Goal: Task Accomplishment & Management: Manage account settings

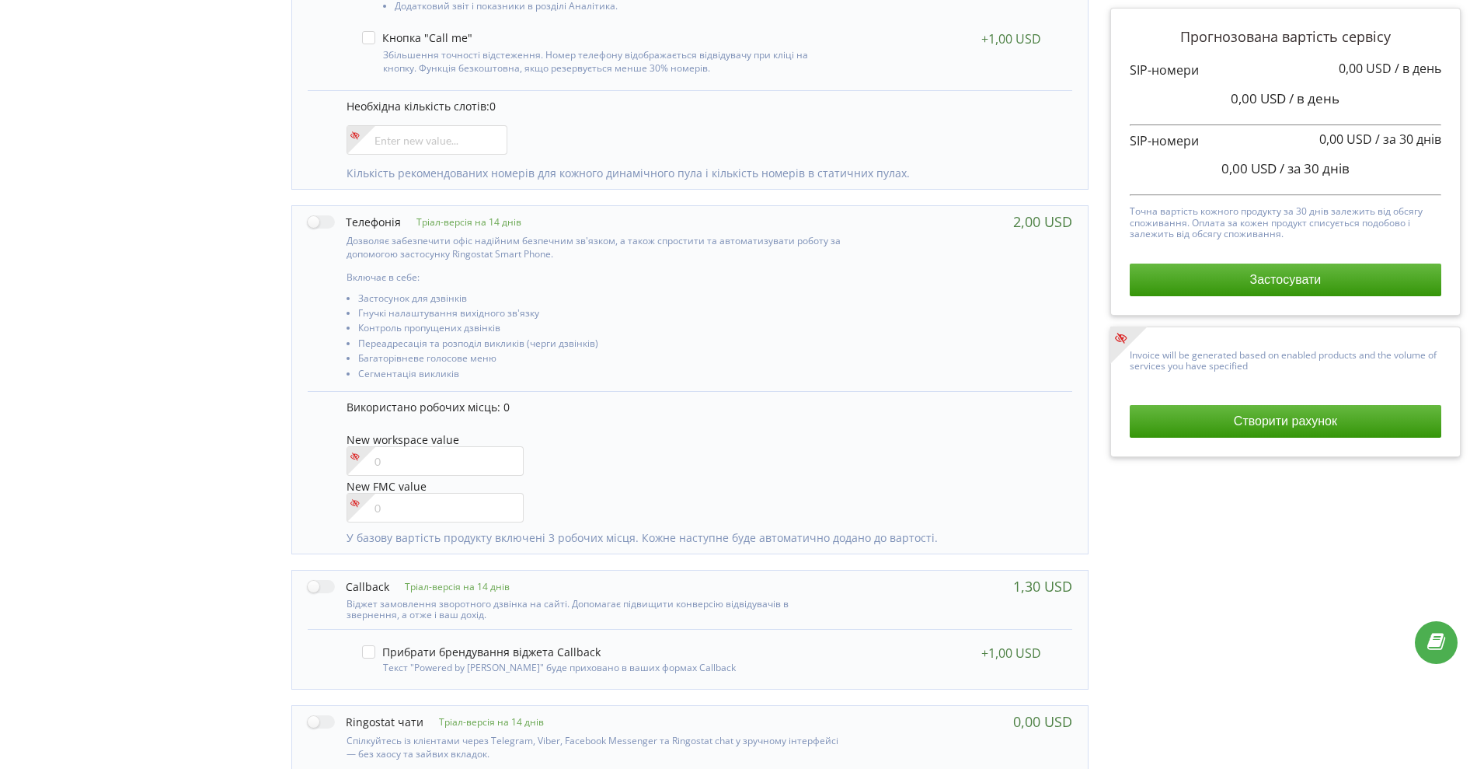
scroll to position [568, 0]
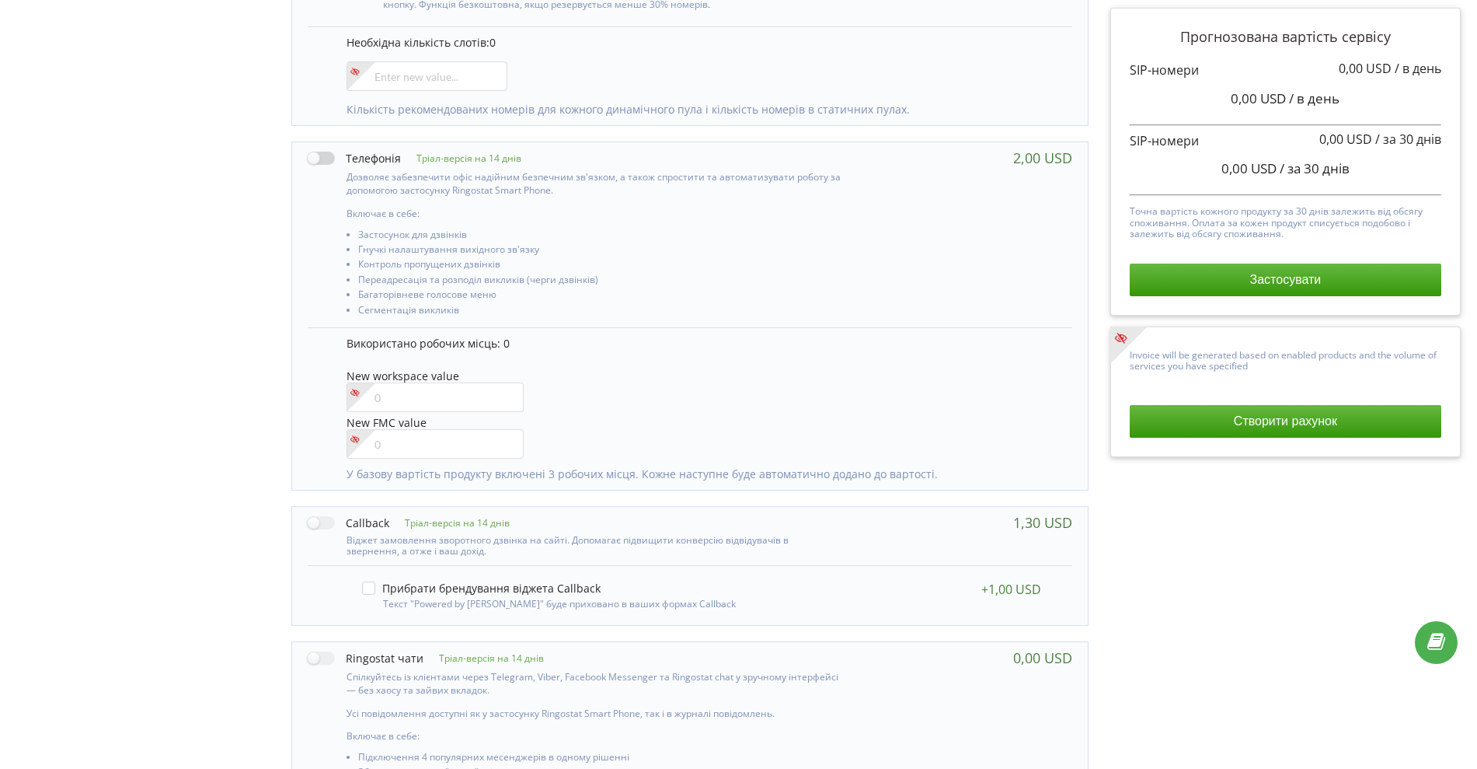
click at [316, 152] on label at bounding box center [354, 158] width 93 height 16
checkbox input "true"
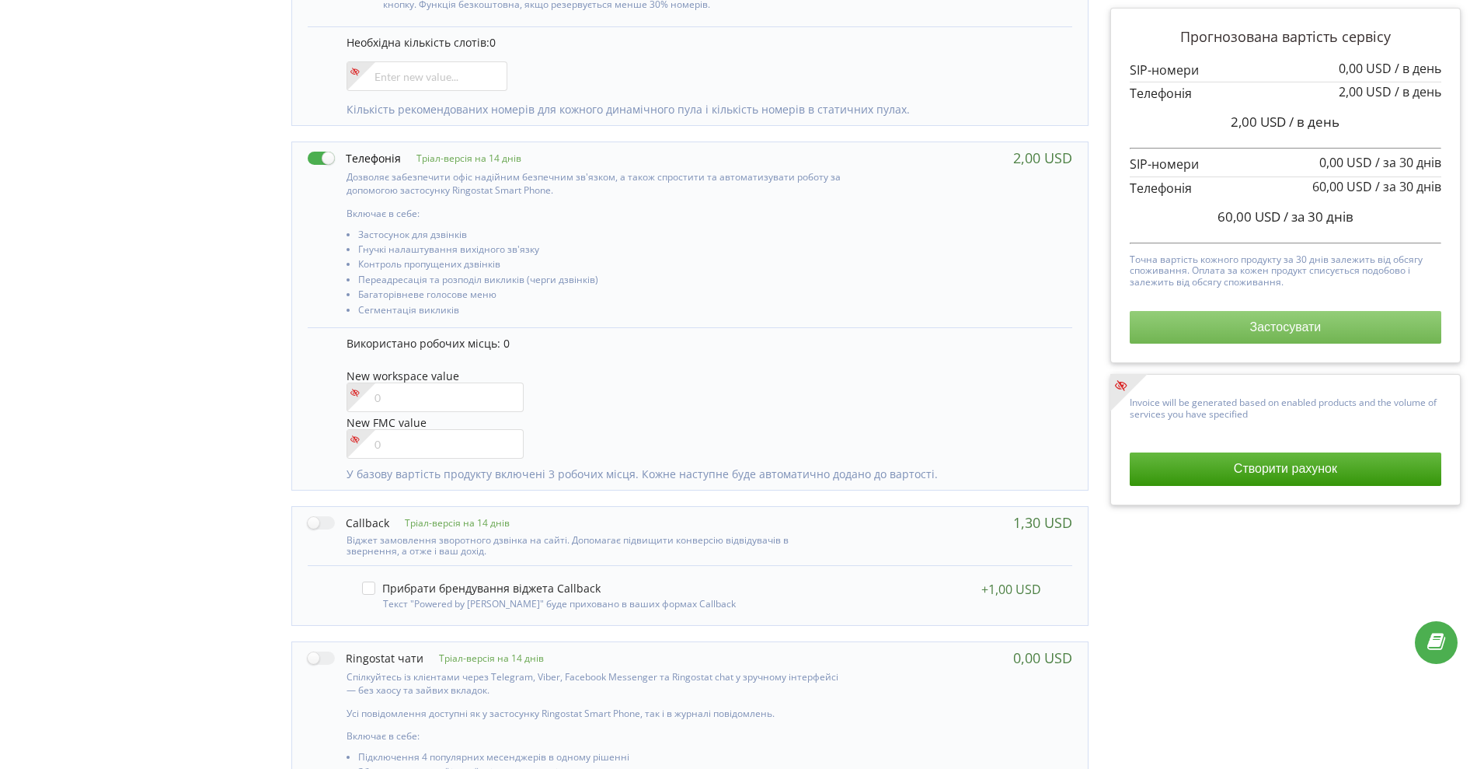
click at [1271, 318] on button "Застосувати" at bounding box center [1286, 327] width 312 height 33
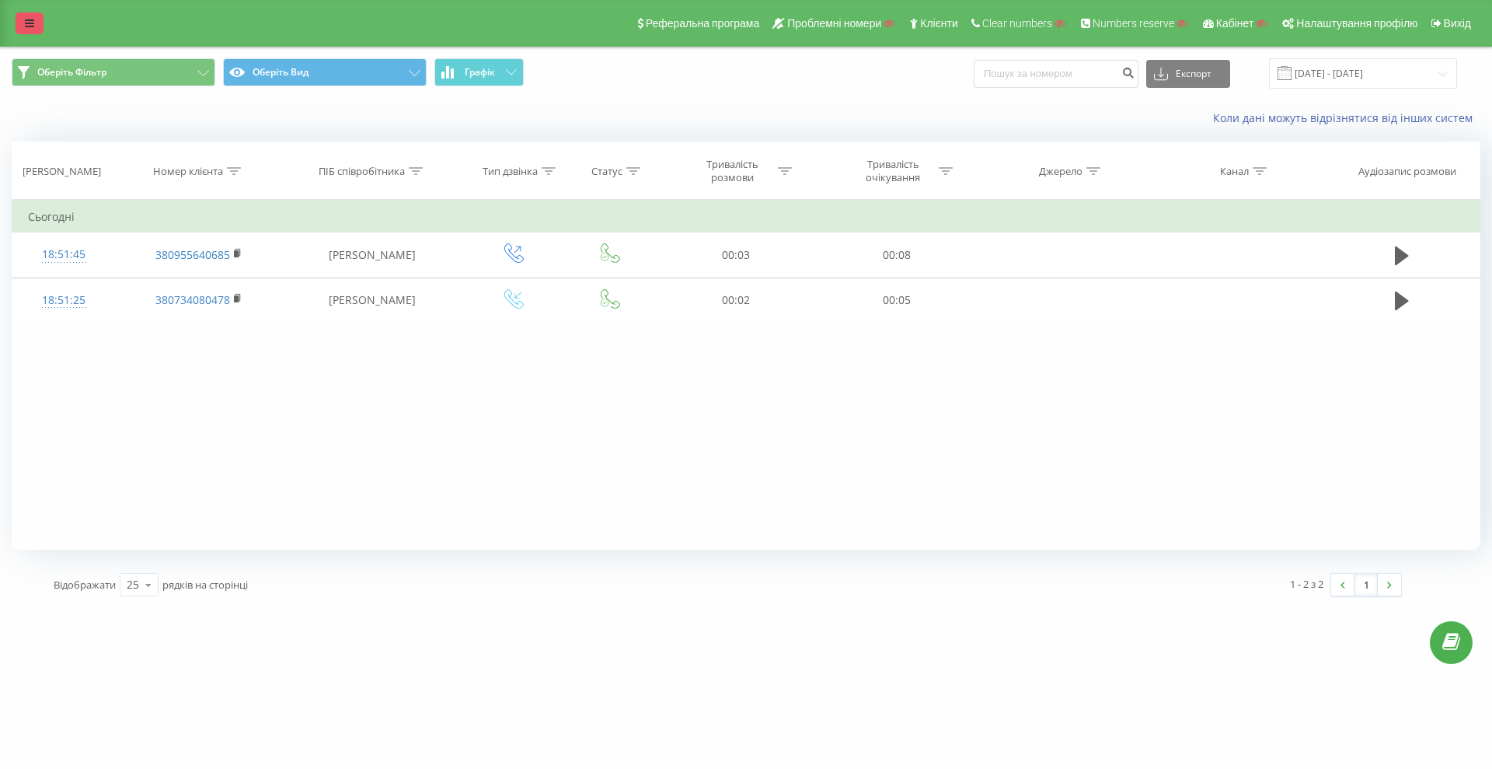
click at [33, 28] on icon at bounding box center [29, 23] width 9 height 11
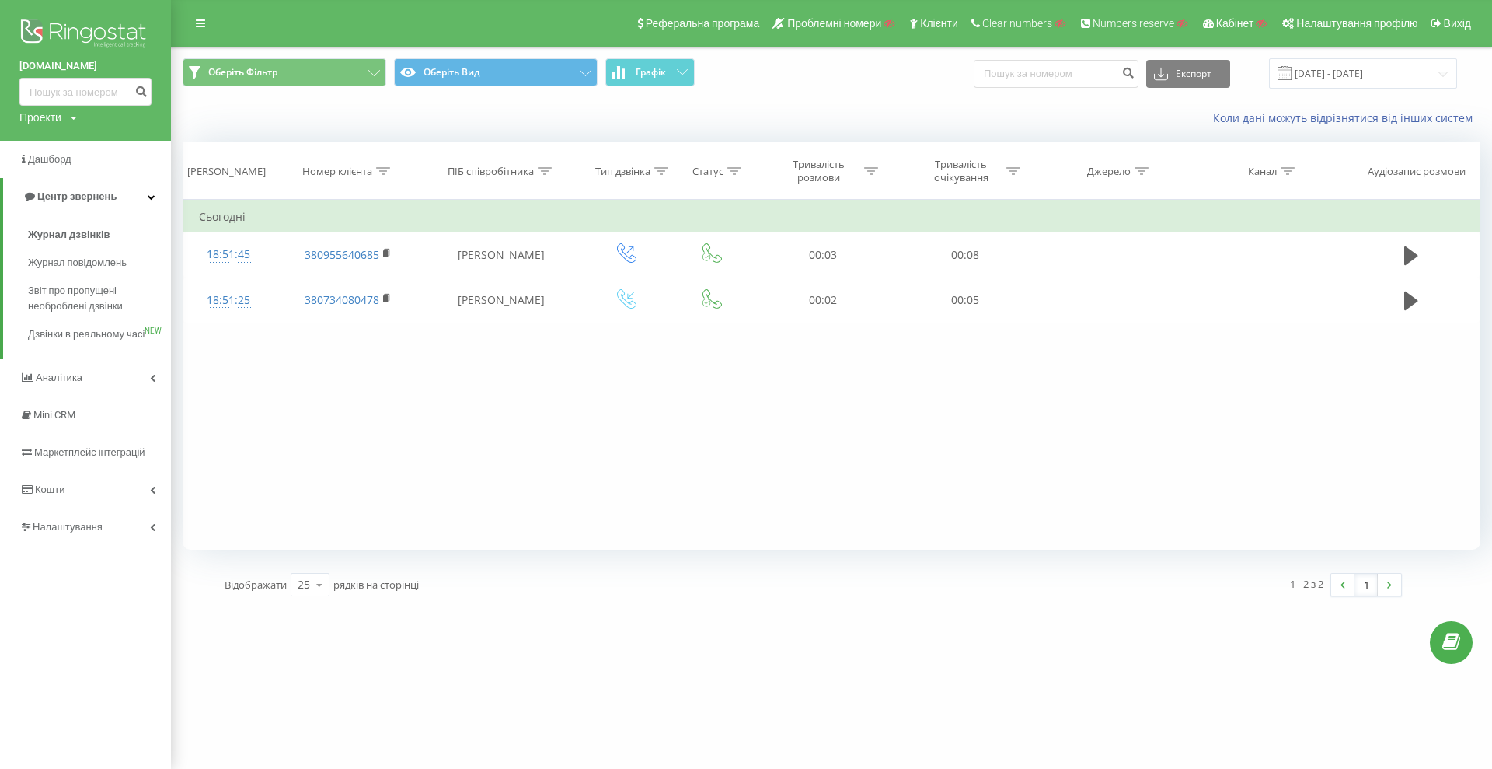
click at [45, 115] on div "Проекти" at bounding box center [40, 118] width 42 height 16
click at [48, 149] on input "text" at bounding box center [63, 141] width 78 height 23
paste input "furta.net"
type input "furta.net"
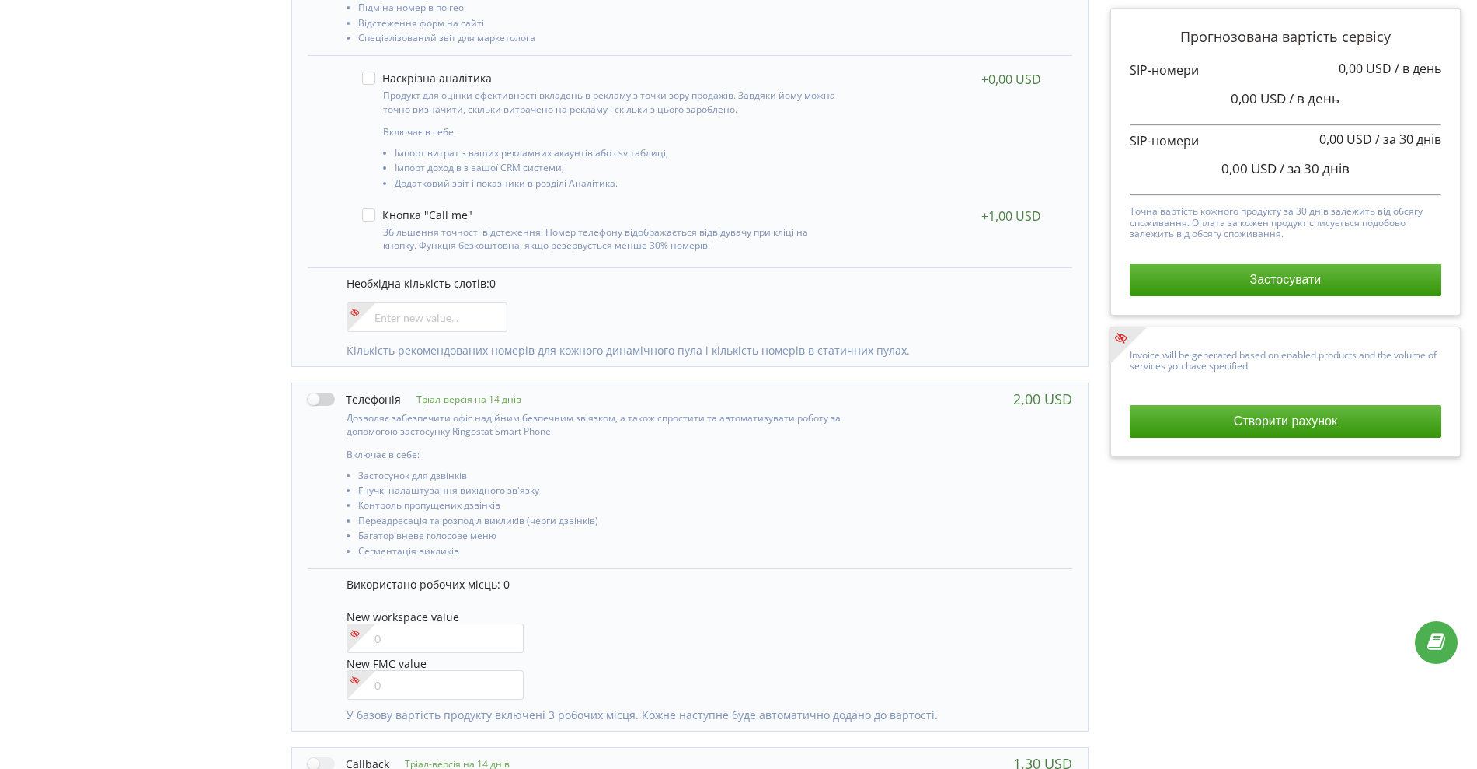
click at [316, 400] on label at bounding box center [354, 399] width 93 height 16
checkbox input "true"
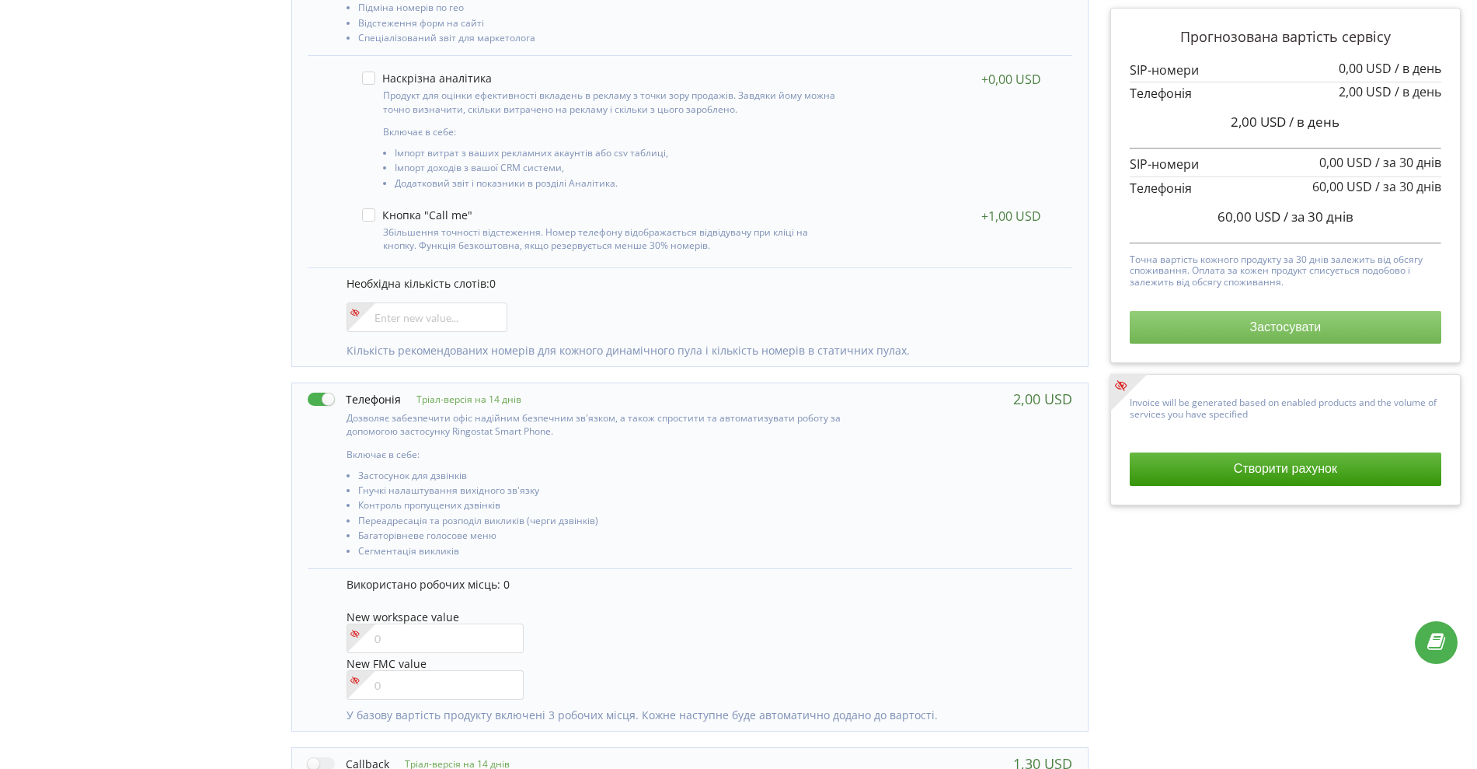
click at [1225, 317] on button "Застосувати" at bounding box center [1286, 327] width 312 height 33
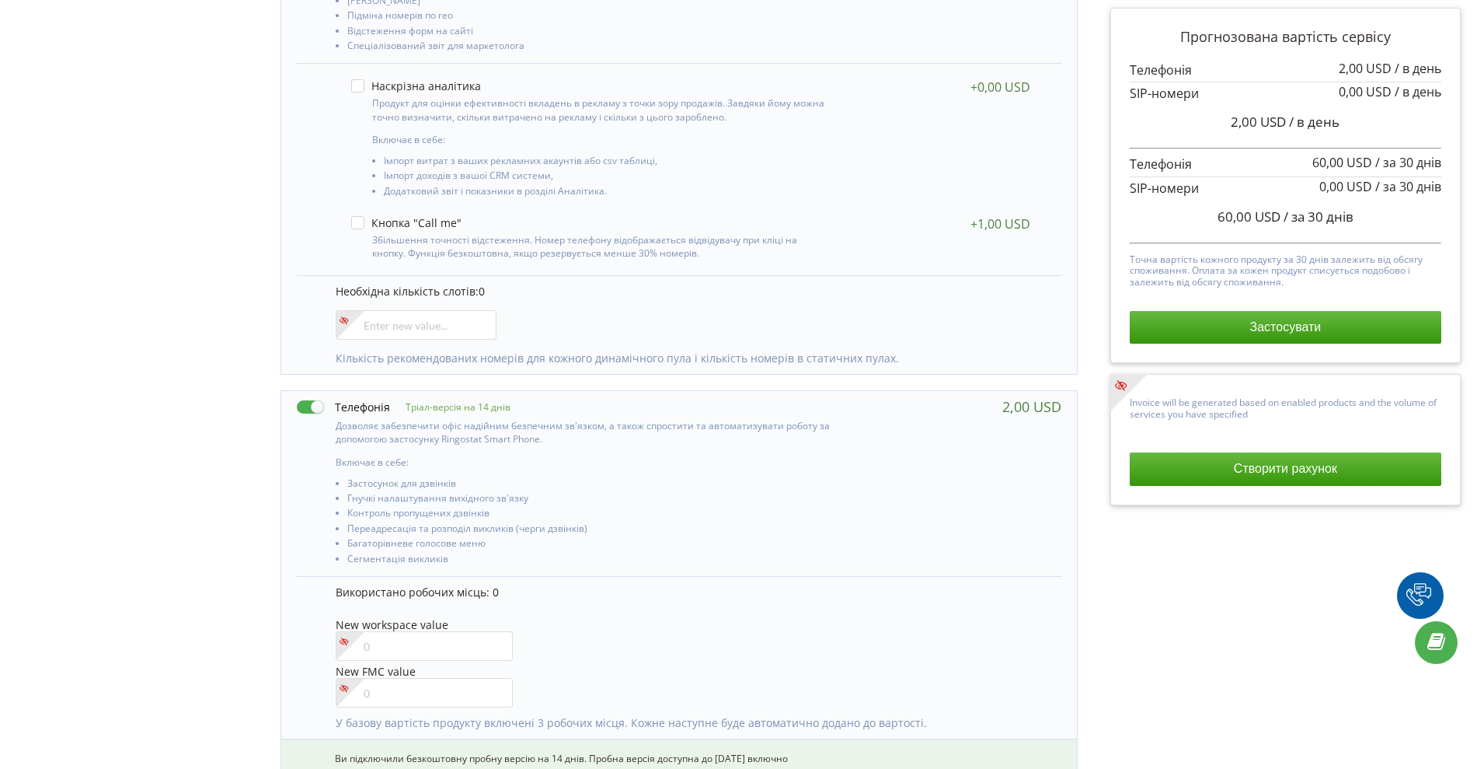
scroll to position [327, 11]
